Goal: Information Seeking & Learning: Learn about a topic

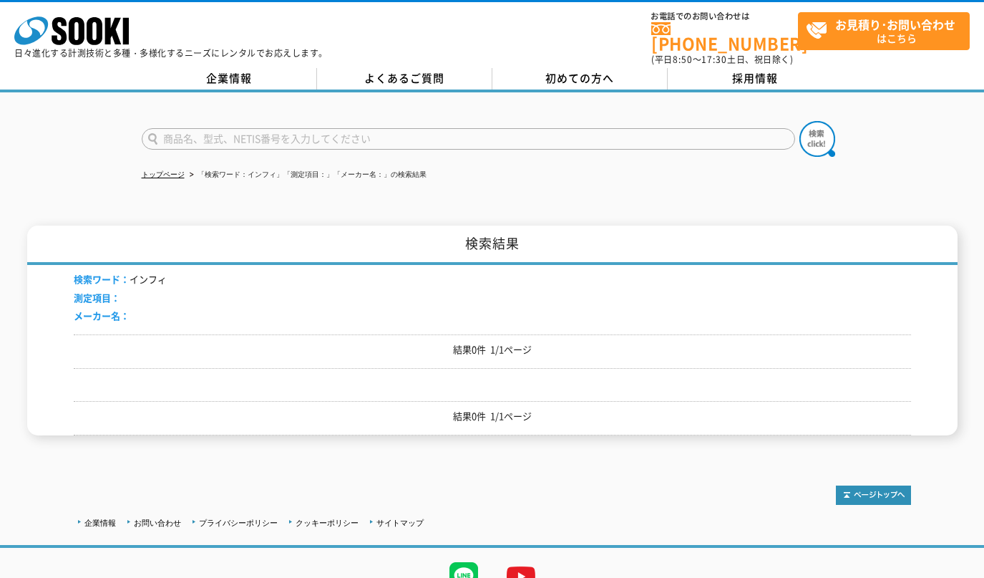
click at [295, 130] on input "text" at bounding box center [469, 138] width 654 height 21
paste input "粗さ計"
type input "粗さ計"
click at [828, 136] on img at bounding box center [818, 139] width 36 height 36
click at [260, 130] on input "text" at bounding box center [469, 138] width 654 height 21
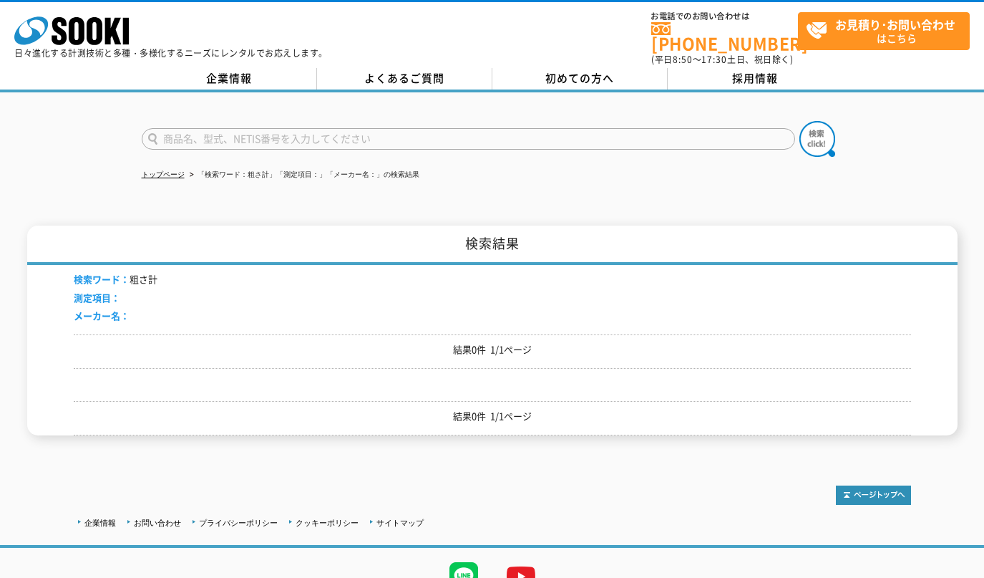
paste input "粗さ計"
type input "粗さ"
click at [800, 121] on button at bounding box center [818, 139] width 36 height 36
